Goal: Navigation & Orientation: Find specific page/section

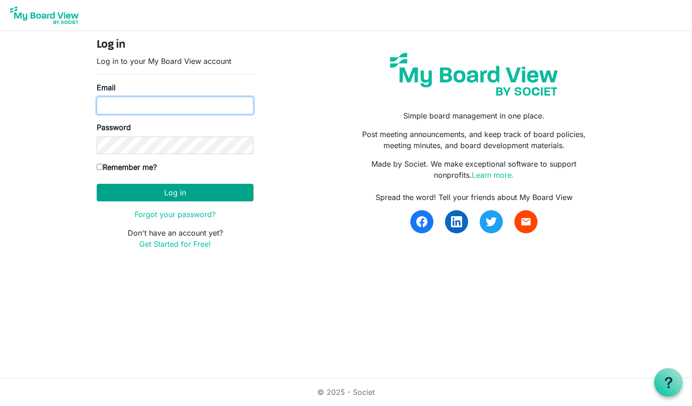
type input "mpatton@ovcs.net"
click at [165, 191] on button "Log in" at bounding box center [175, 193] width 157 height 18
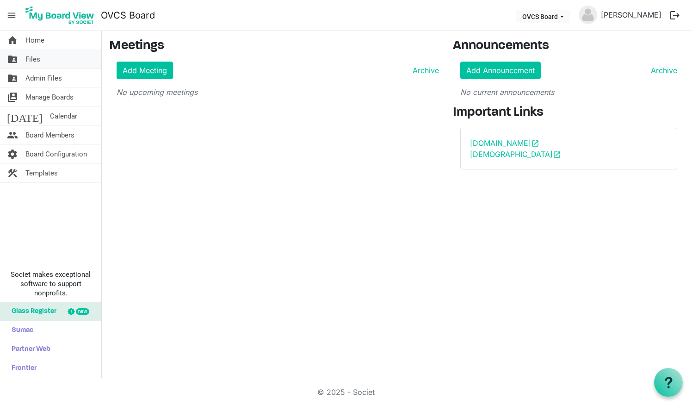
click at [31, 58] on span "Files" at bounding box center [32, 59] width 15 height 18
